Goal: Find specific page/section: Find specific page/section

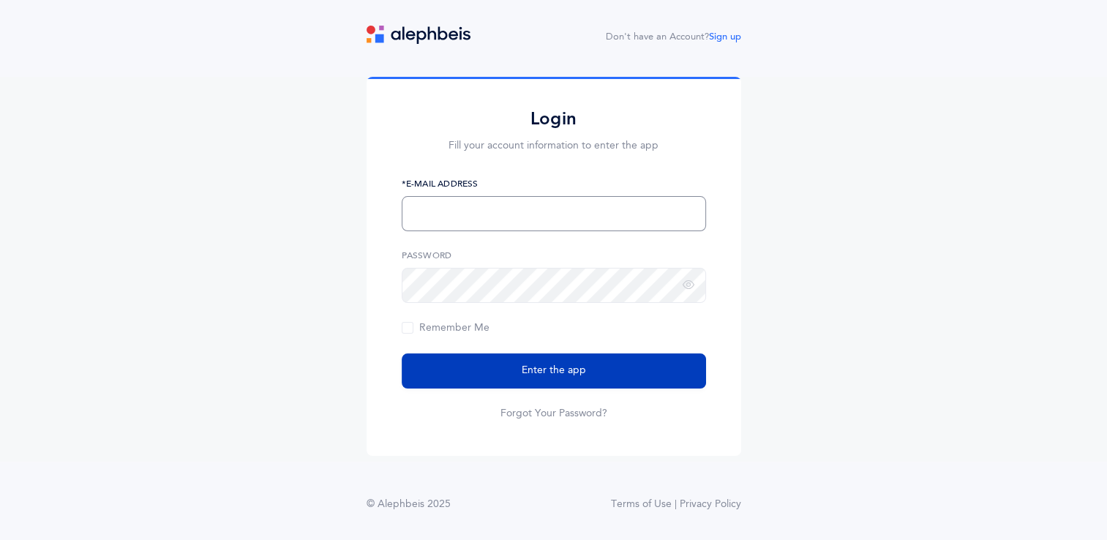
type input "gavi@mmscdayschool.org"
click at [534, 376] on span "Enter the app" at bounding box center [554, 370] width 64 height 15
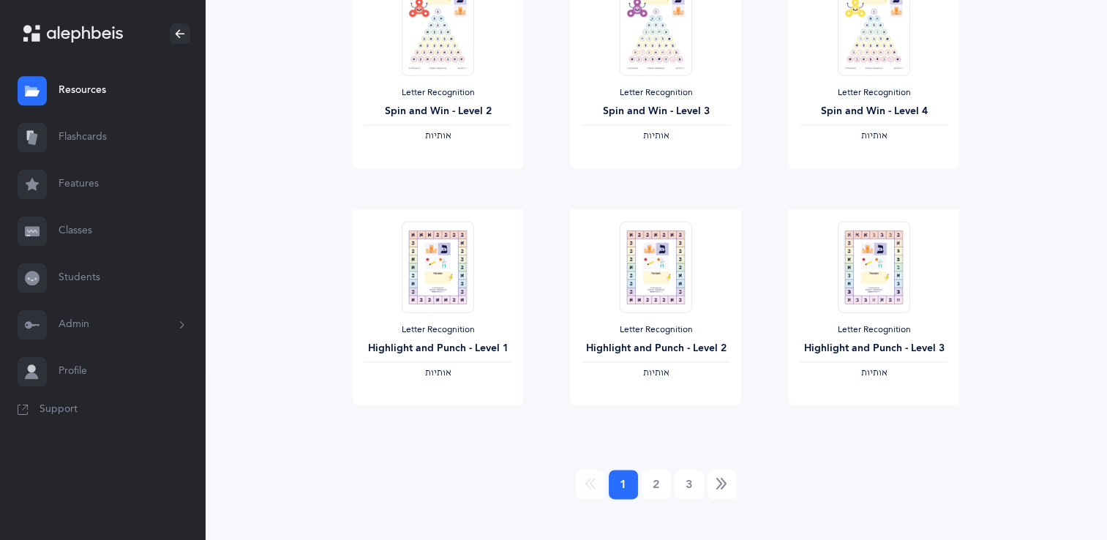
scroll to position [1677, 0]
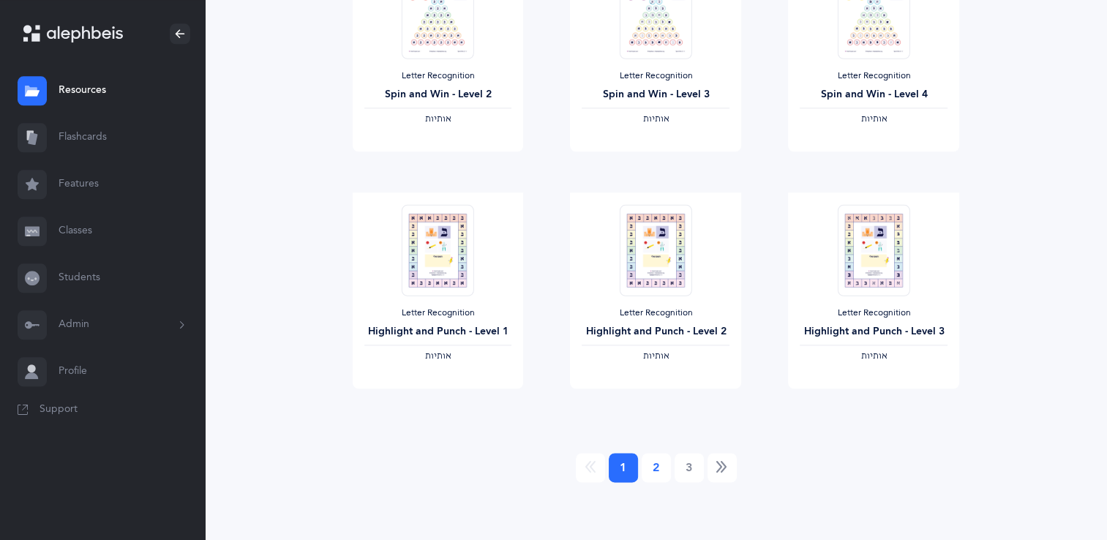
click at [658, 466] on link "2" at bounding box center [656, 467] width 29 height 29
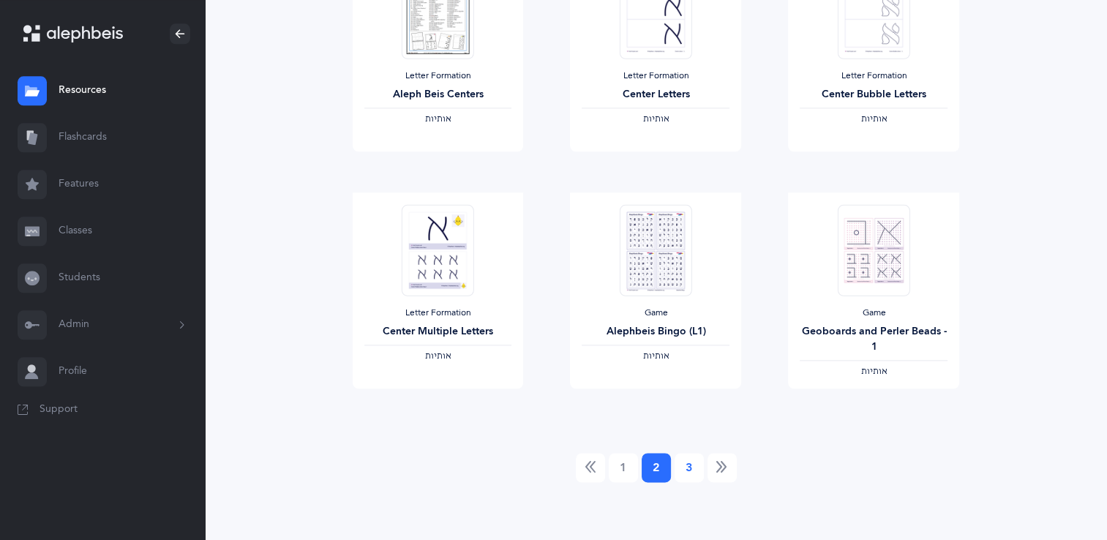
click at [683, 464] on link "3" at bounding box center [689, 467] width 29 height 29
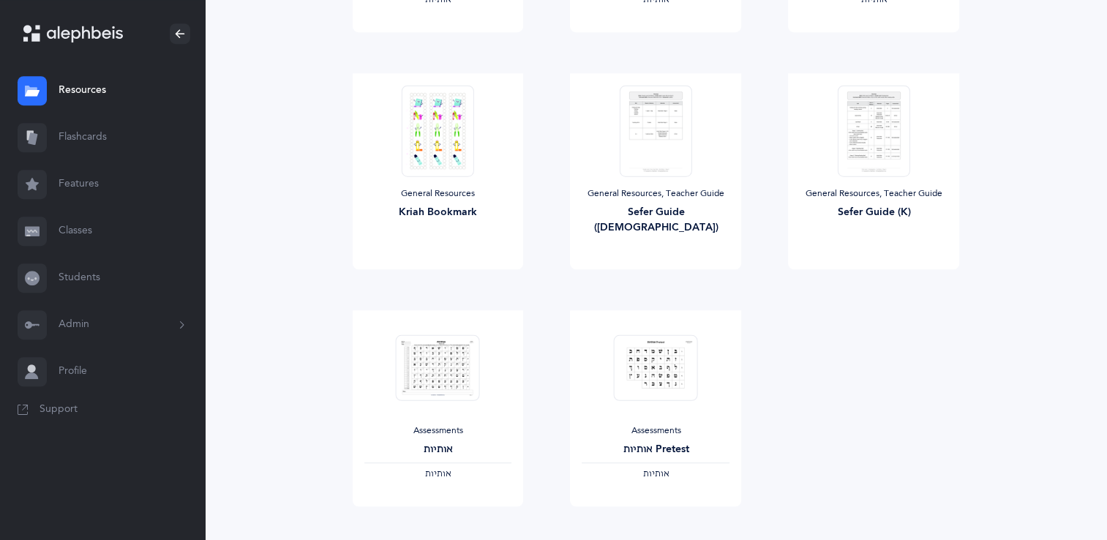
scroll to position [849, 0]
click at [660, 520] on span "View" at bounding box center [655, 519] width 23 height 13
